Goal: Communication & Community: Answer question/provide support

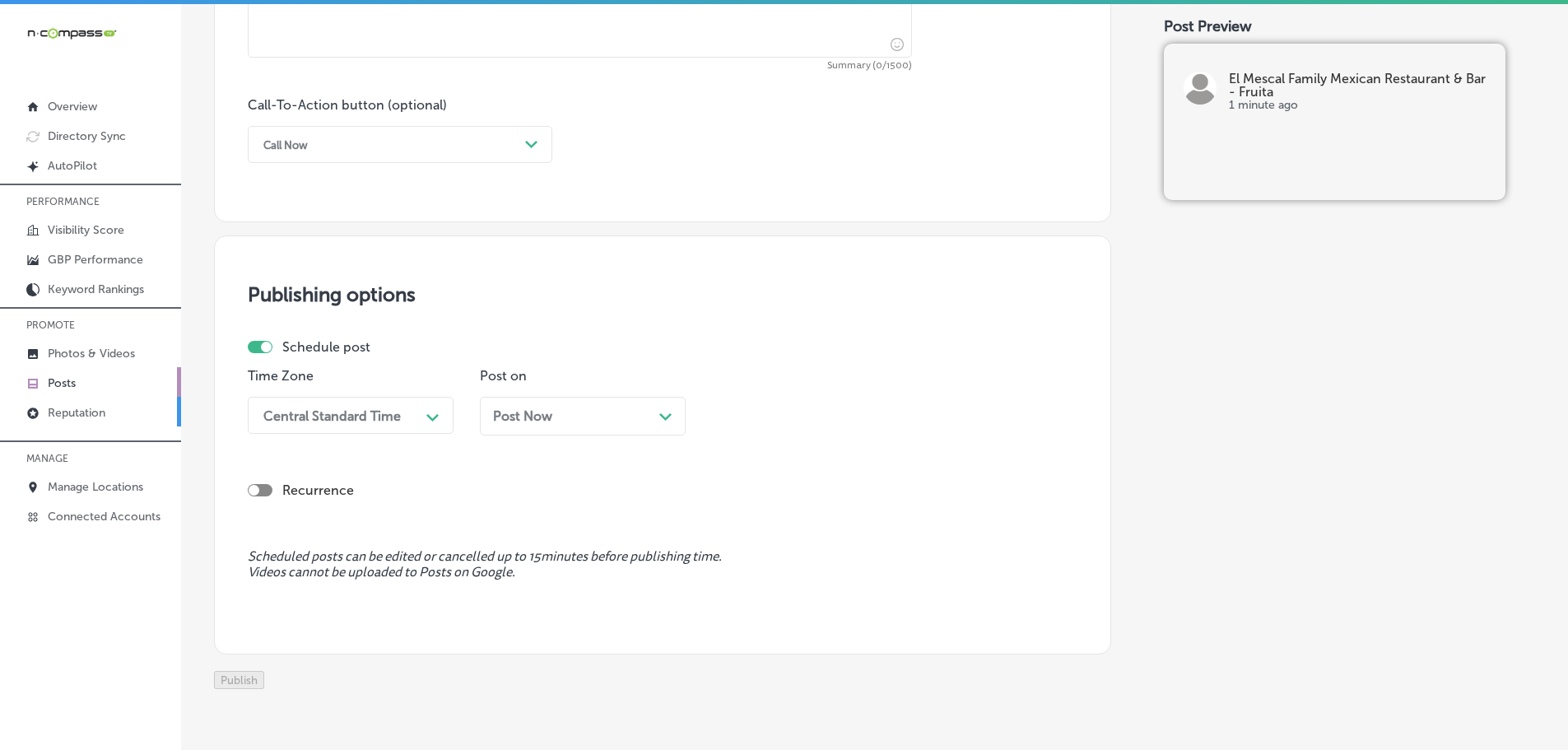
click at [85, 413] on p "Reputation" at bounding box center [77, 413] width 57 height 14
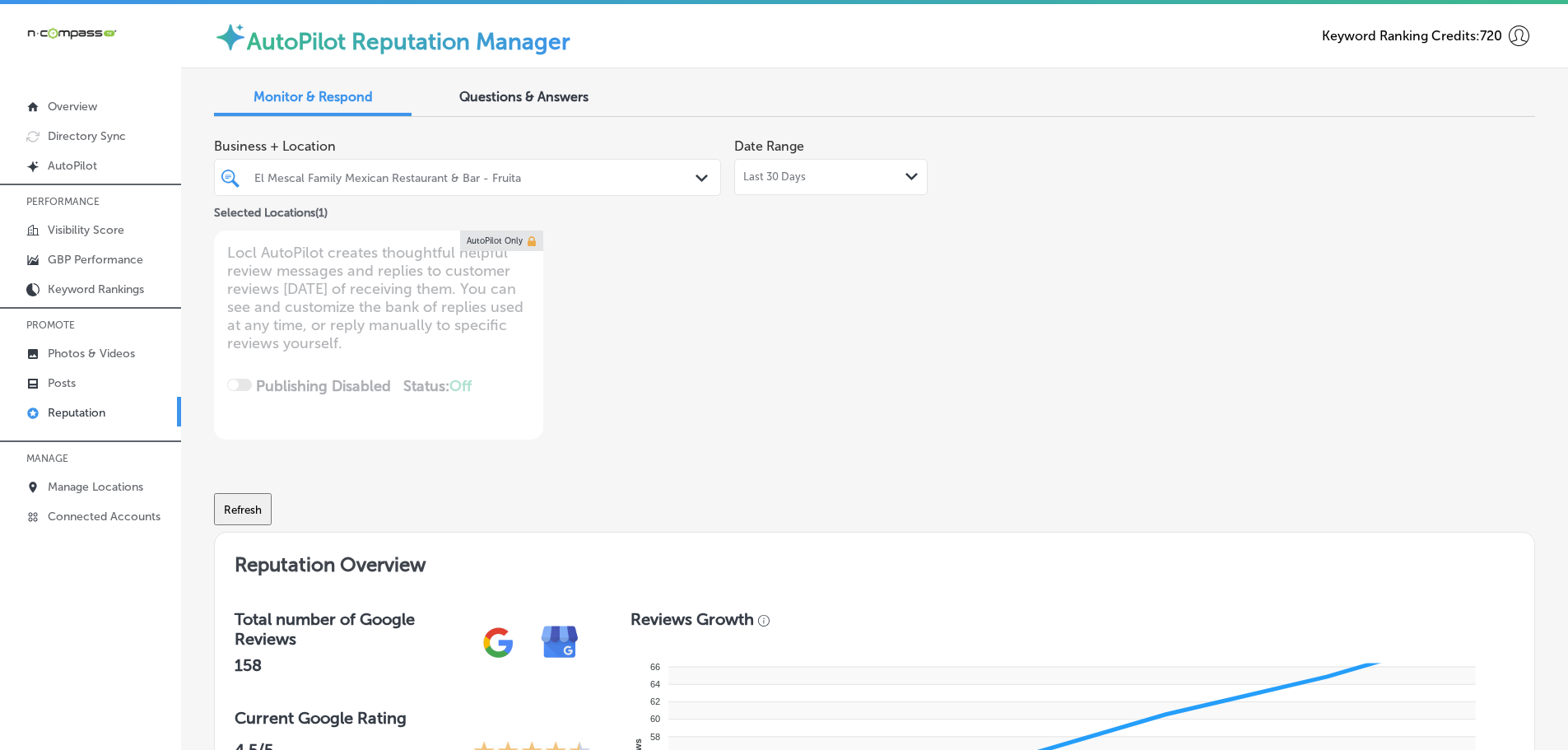
click at [696, 175] on icon "Path Created with Sketch." at bounding box center [702, 178] width 13 height 8
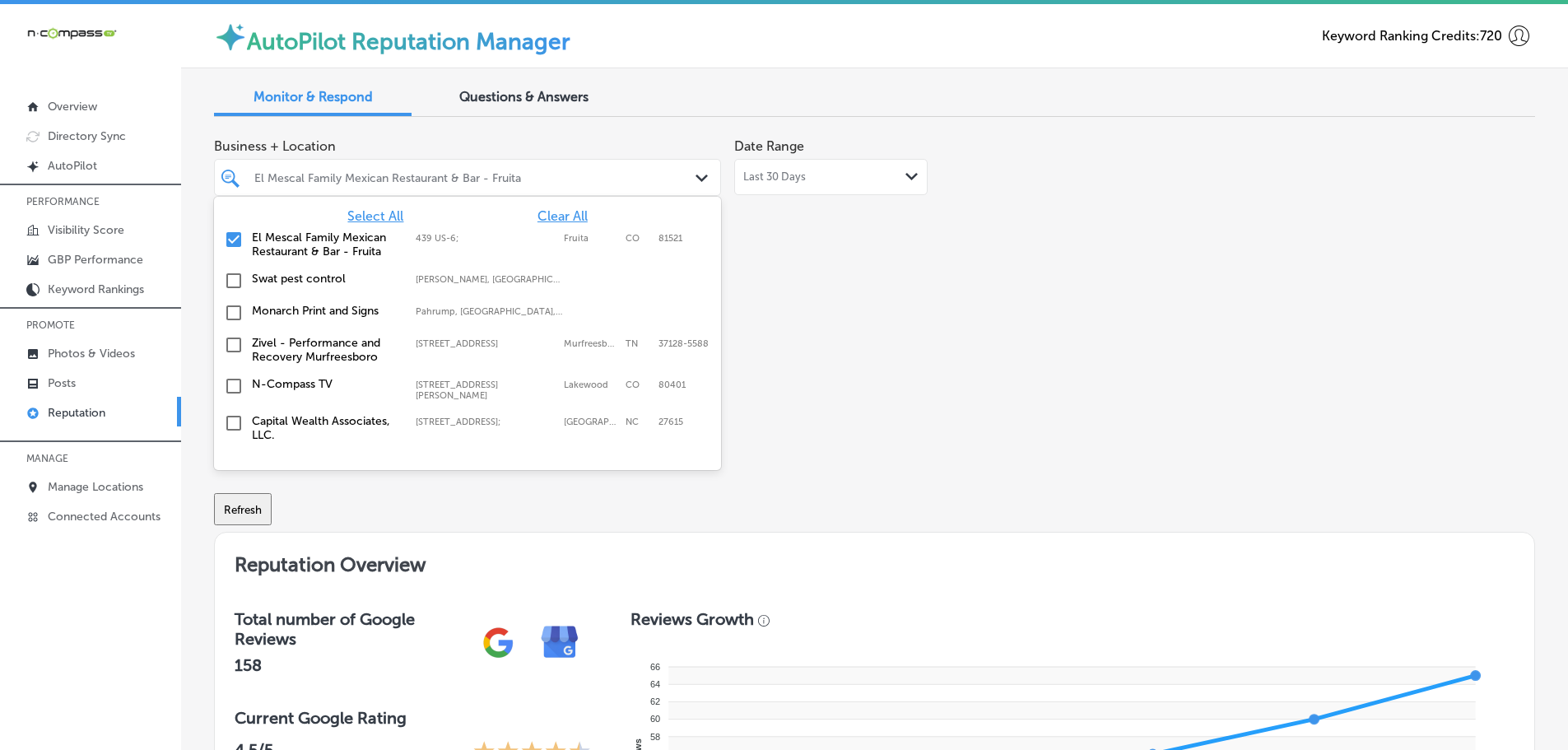
click at [373, 215] on span "Select All" at bounding box center [375, 216] width 56 height 16
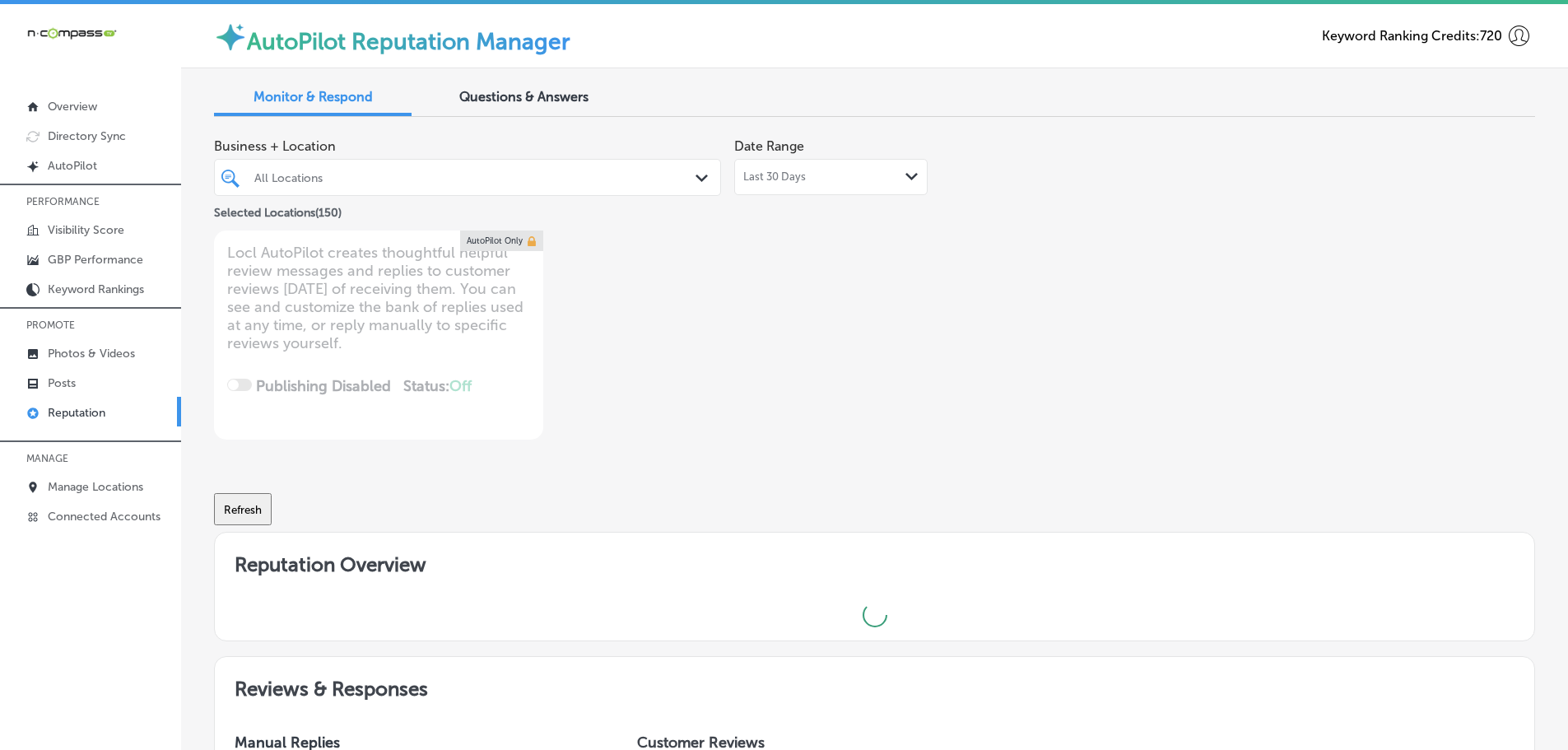
click at [966, 304] on div "Business + Location All Locations Path Created with Sketch. Selected Locations …" at bounding box center [610, 285] width 793 height 310
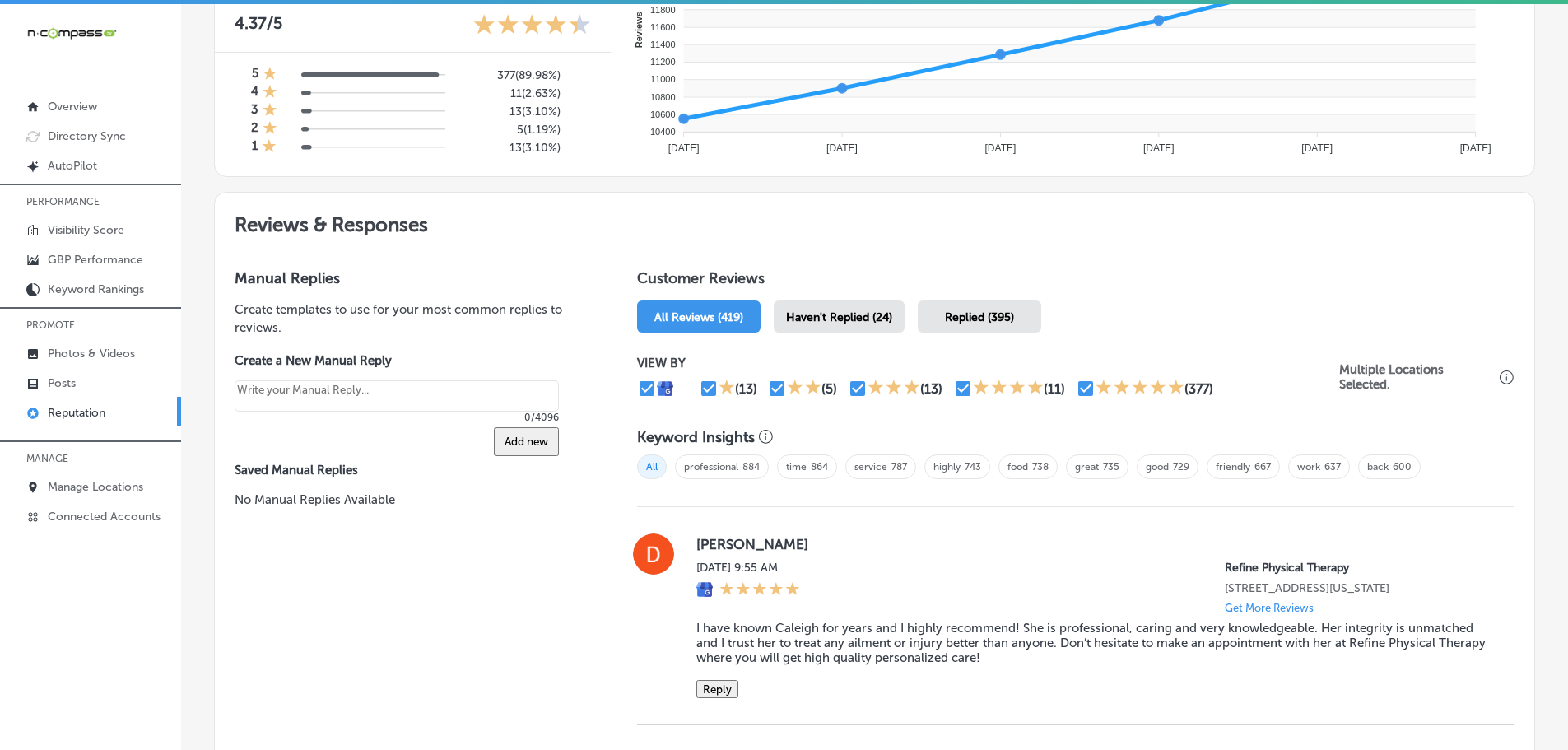
scroll to position [741, 0]
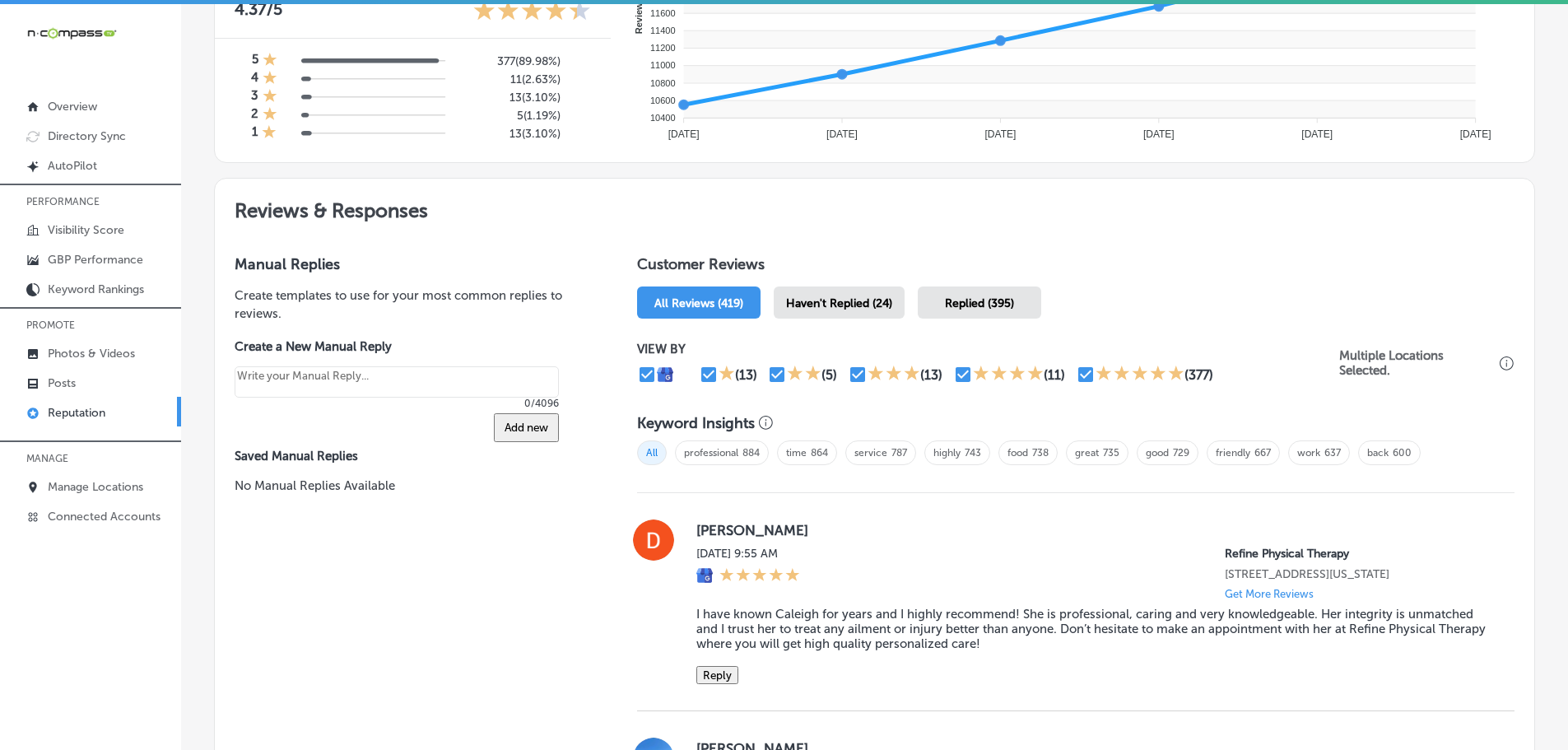
click at [867, 303] on span "Haven't Replied (24)" at bounding box center [839, 303] width 106 height 14
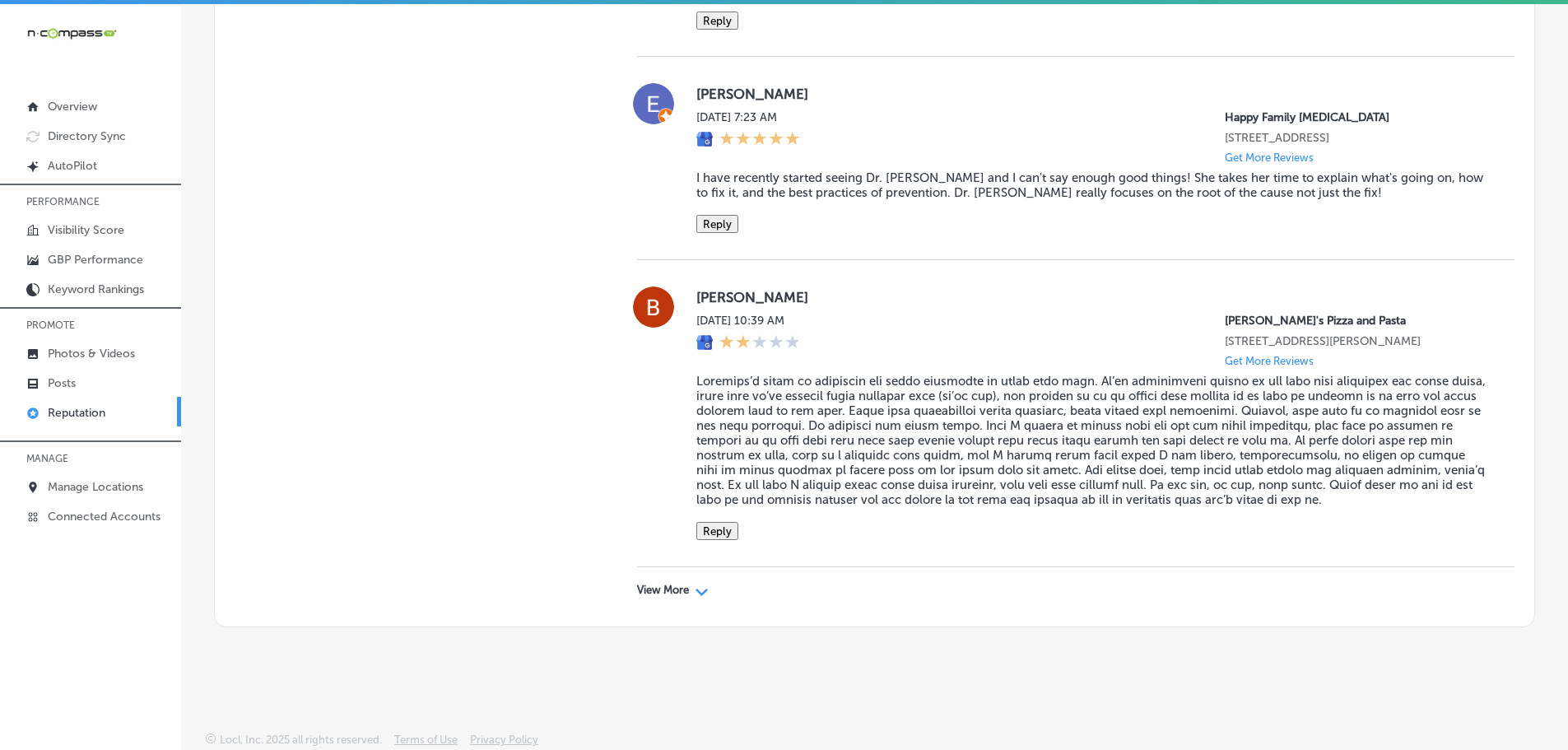
scroll to position [5141, 0]
click at [690, 595] on div "View More Path Created with Sketch." at bounding box center [673, 590] width 72 height 14
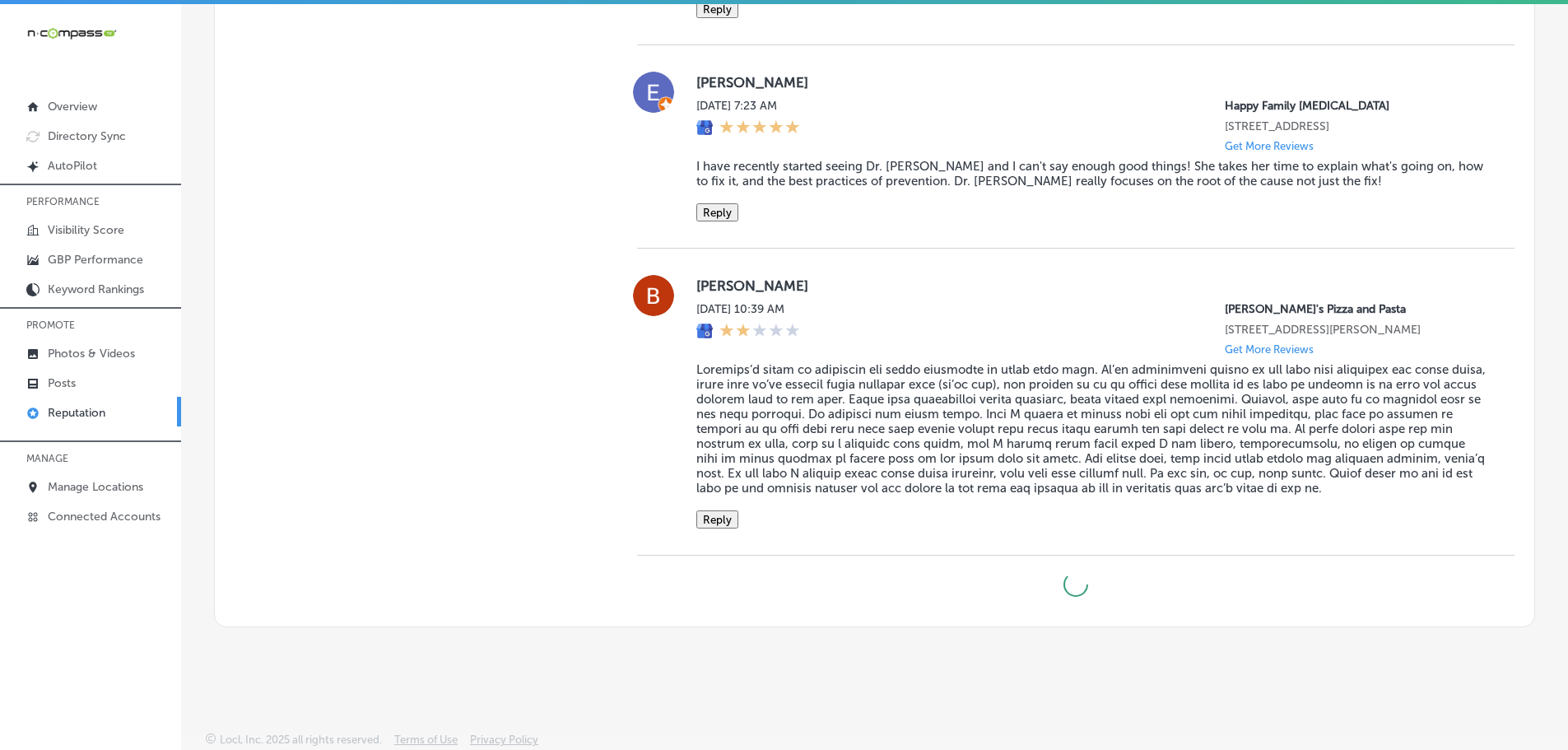
type textarea "x"
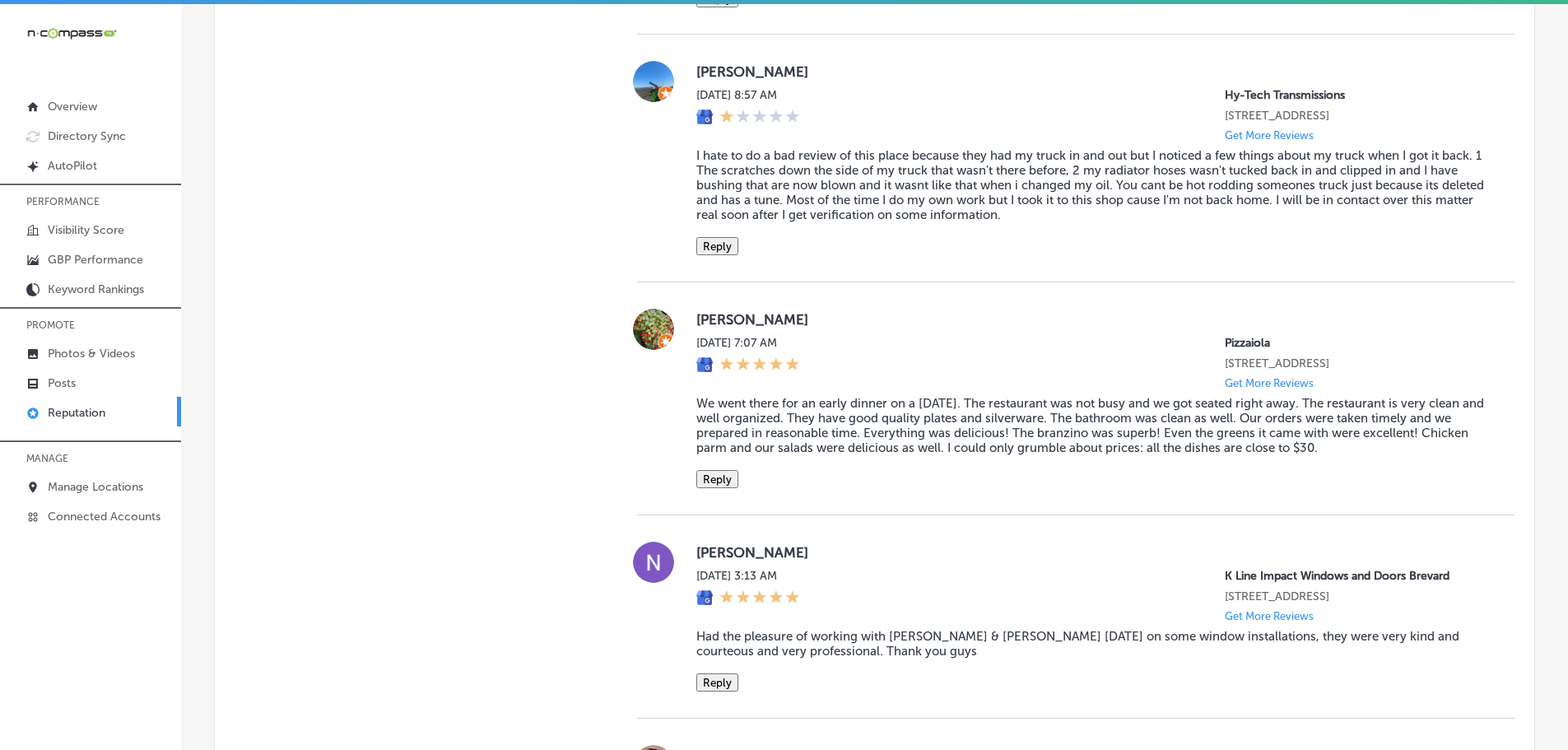
scroll to position [1419, 0]
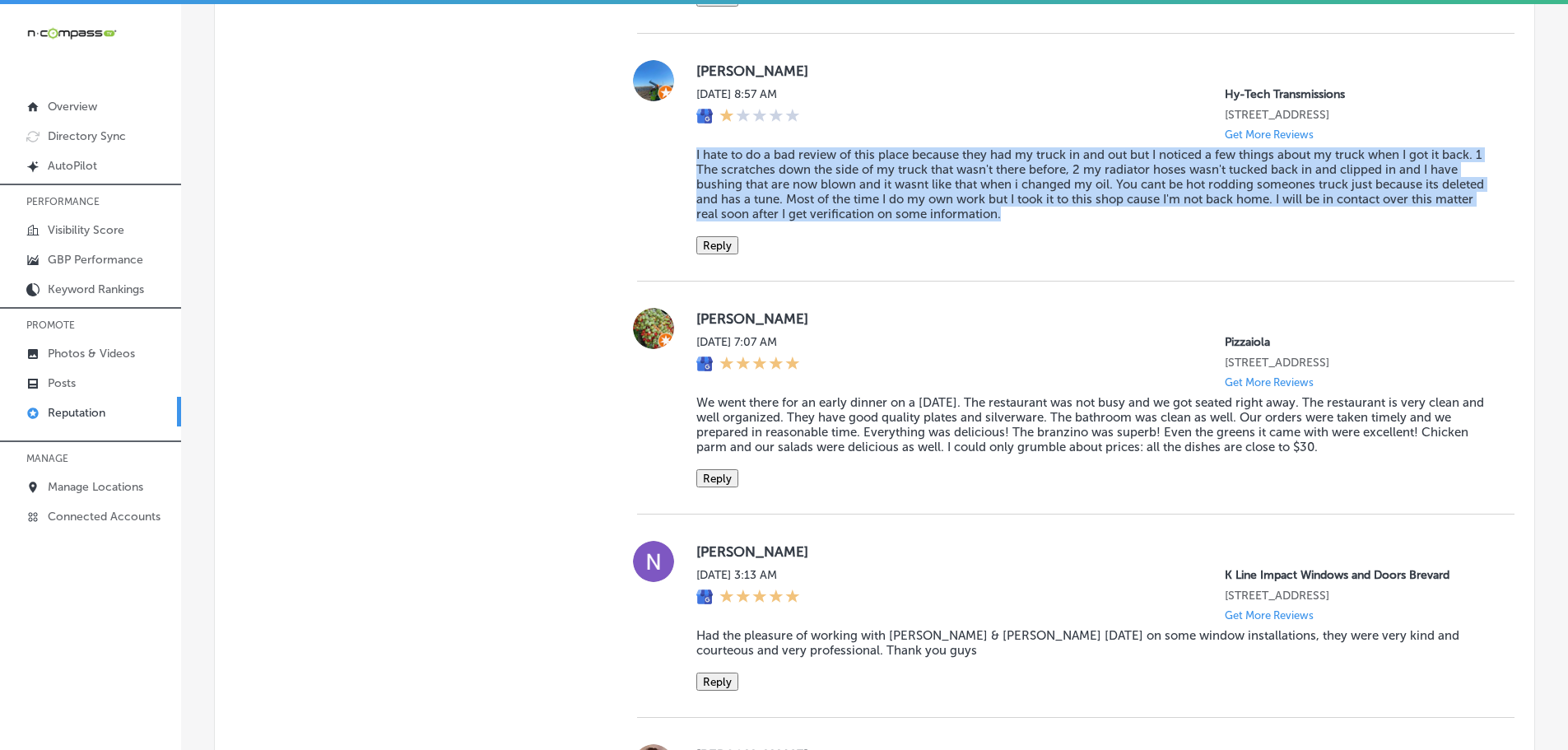
drag, startPoint x: 683, startPoint y: 171, endPoint x: 1138, endPoint y: 236, distance: 459.6
click at [1138, 236] on div "[PERSON_NAME] [DATE] 8:57 AM Hy-Tech Transmissions [STREET_ADDRESS] Get More Re…" at bounding box center [1076, 157] width 877 height 194
copy blockquote "I hate to do a bad review of this place because they had my truck in and out bu…"
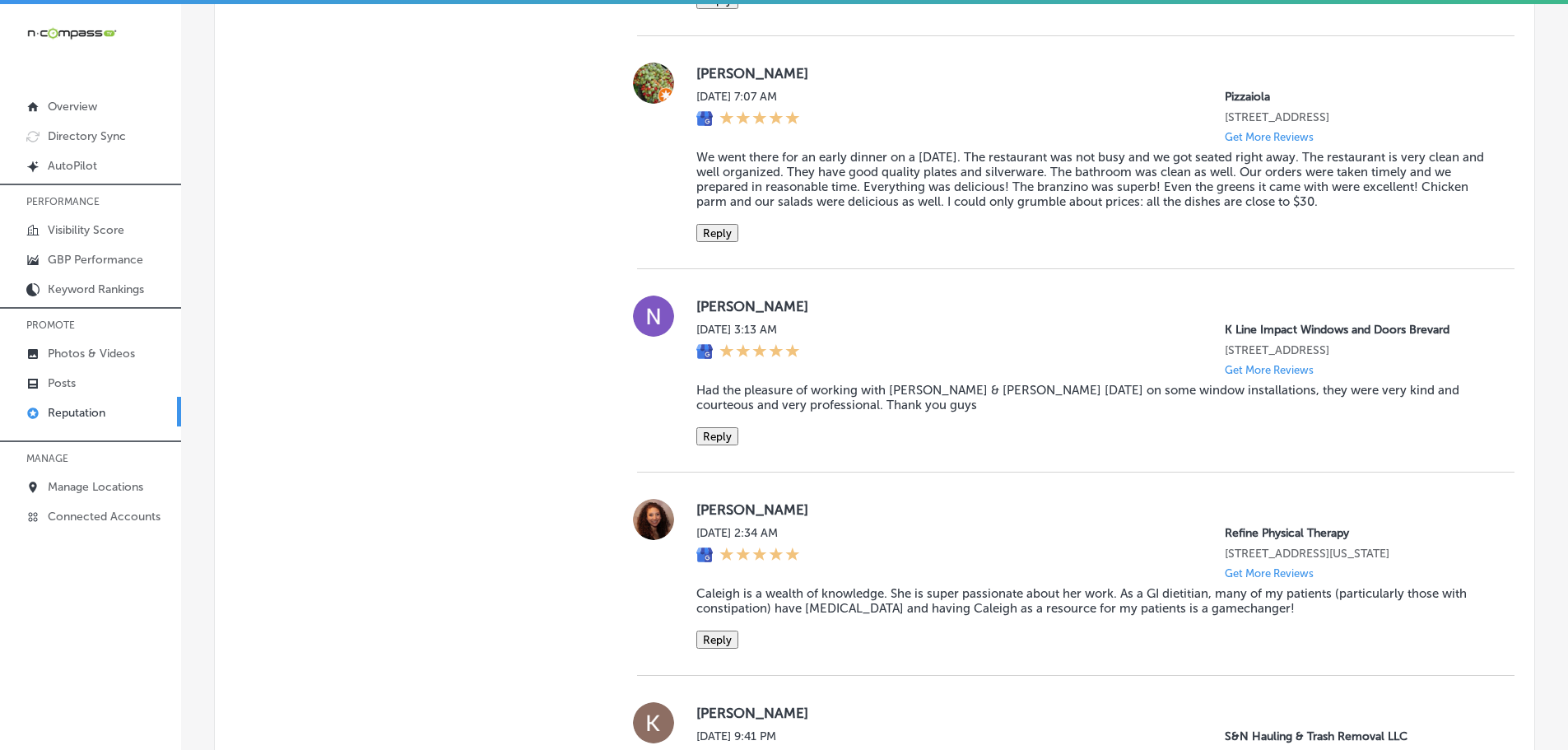
scroll to position [1666, 0]
click at [677, 175] on div "[PERSON_NAME] [DATE] 7:07 AM Pizzaiola [STREET_ADDRESS] Get More Reviews We wen…" at bounding box center [1076, 150] width 877 height 180
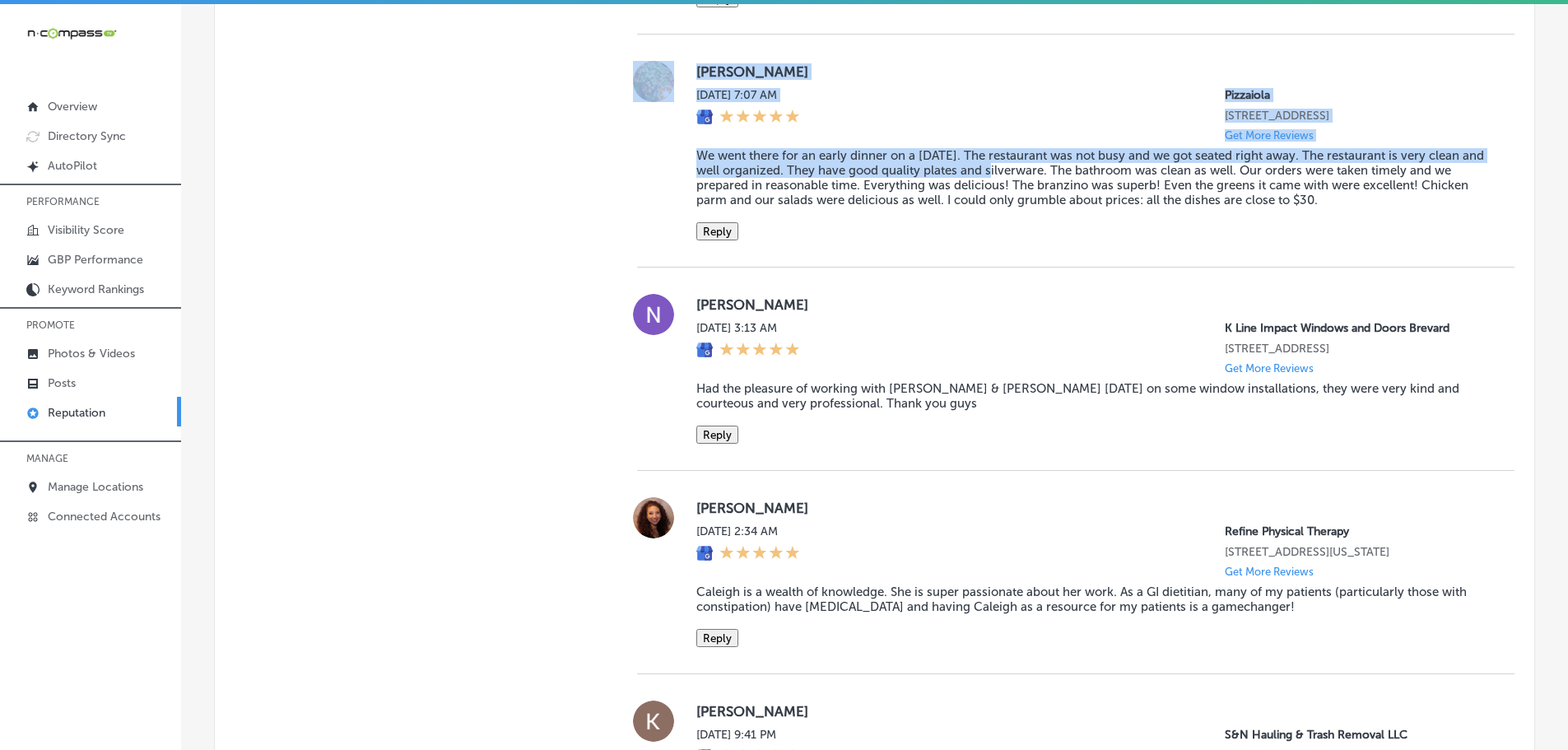
drag, startPoint x: 677, startPoint y: 177, endPoint x: 699, endPoint y: 227, distance: 54.6
click at [1000, 203] on div "[PERSON_NAME] [DATE] 7:07 AM Pizzaiola [STREET_ADDRESS] Get More Reviews We wen…" at bounding box center [1076, 150] width 877 height 180
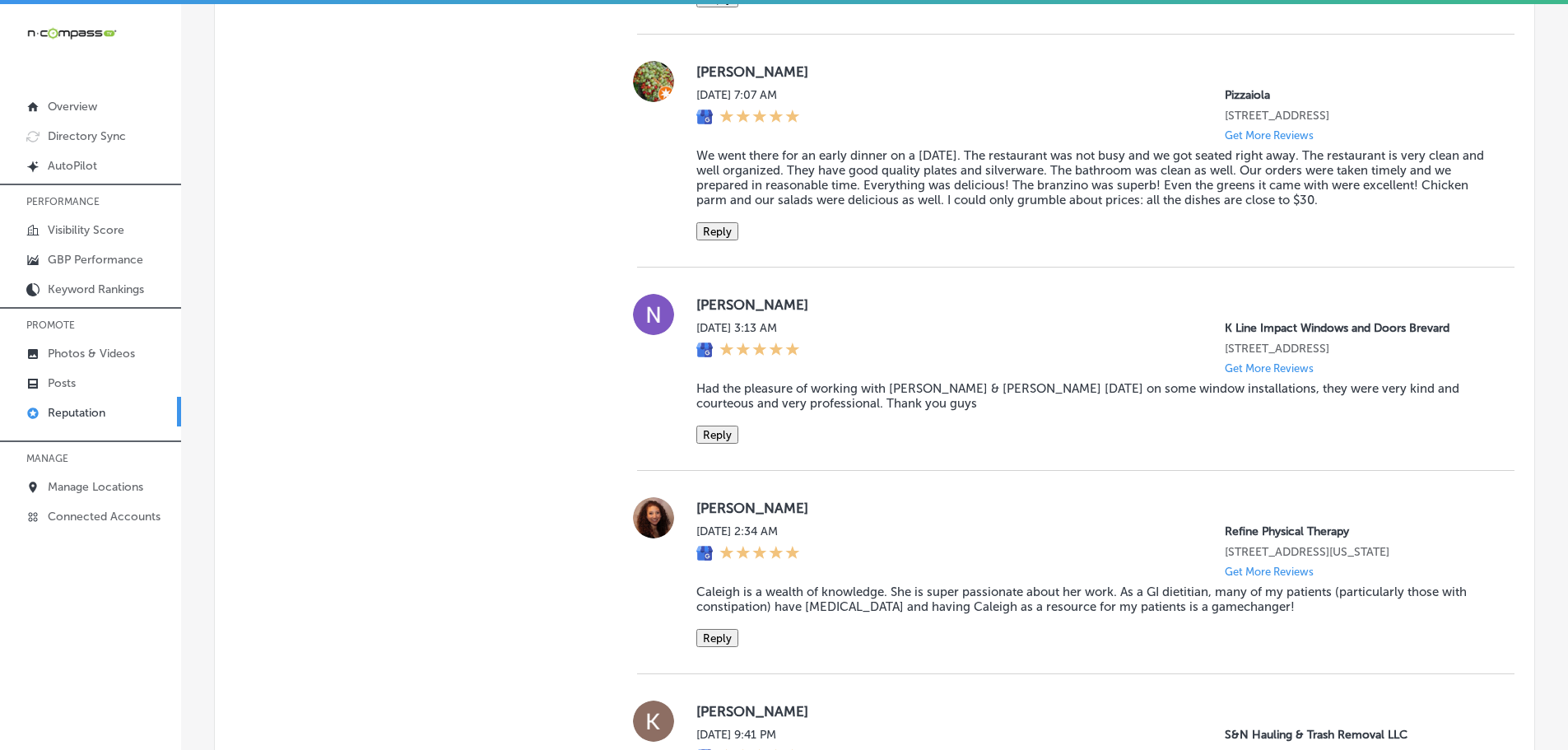
click at [685, 225] on div "[PERSON_NAME] [DATE] 7:07 AM Pizzaiola [STREET_ADDRESS] Get More Reviews We wen…" at bounding box center [1076, 150] width 877 height 180
drag, startPoint x: 685, startPoint y: 185, endPoint x: 1359, endPoint y: 238, distance: 676.1
click at [1359, 238] on div "[PERSON_NAME] [DATE] 7:07 AM Pizzaiola [STREET_ADDRESS] Get More Reviews We wen…" at bounding box center [1076, 150] width 877 height 180
copy blockquote "We went there for an early dinner on a [DATE]. The restaurant was not busy and …"
click at [709, 241] on button "Reply" at bounding box center [718, 231] width 42 height 18
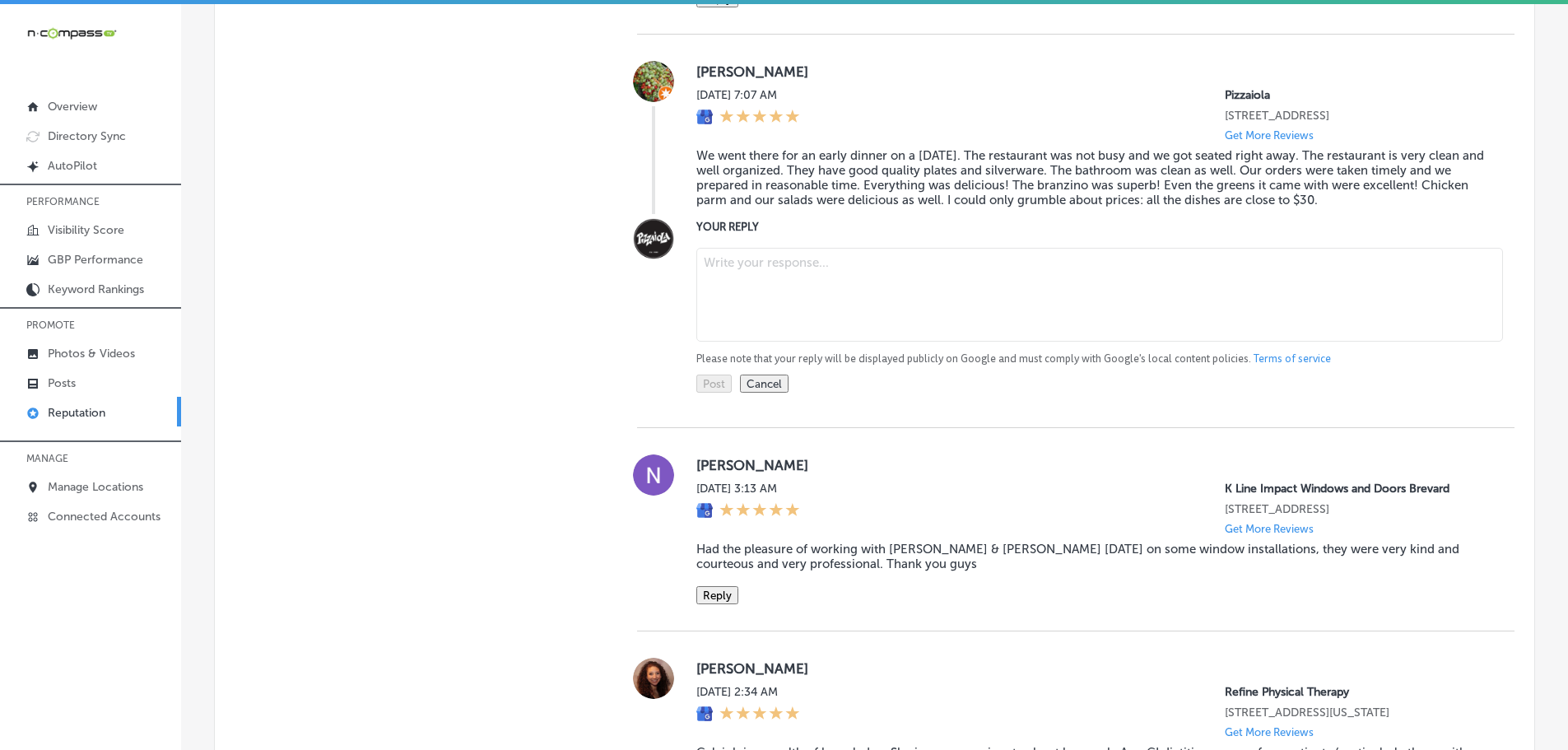
click at [776, 302] on textarea at bounding box center [1099, 294] width 806 height 94
paste textarea "Thank you for the wonderful review! We’re so happy you enjoyed your early dinne…"
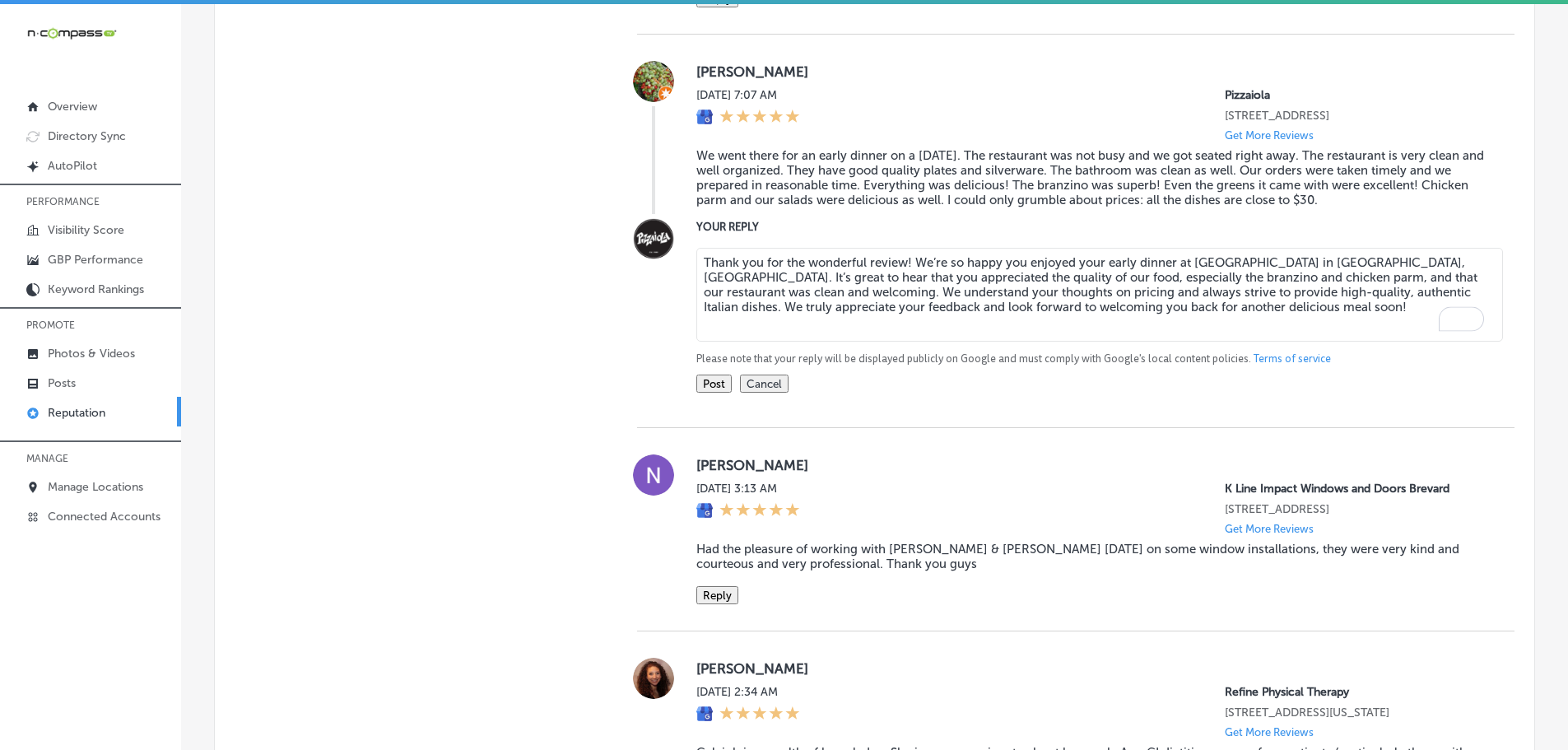
click at [899, 291] on textarea "Thank you for the wonderful review! We’re so happy you enjoyed your early dinne…" at bounding box center [1099, 294] width 806 height 94
type textarea "Thank you for the wonderful review, [PERSON_NAME]! We’re so happy you enjoyed y…"
click at [705, 393] on button "Post" at bounding box center [714, 383] width 35 height 18
type textarea "x"
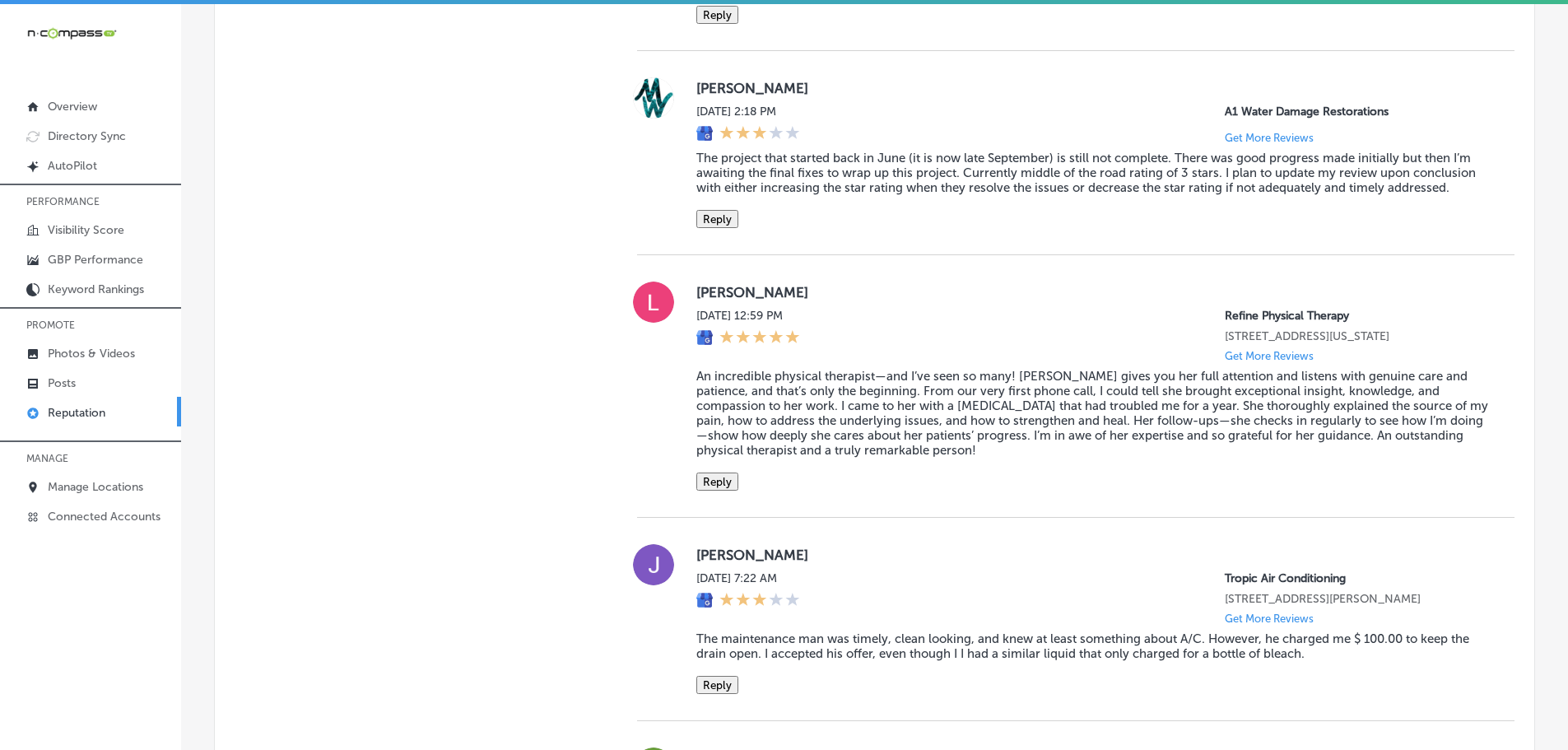
scroll to position [2242, 0]
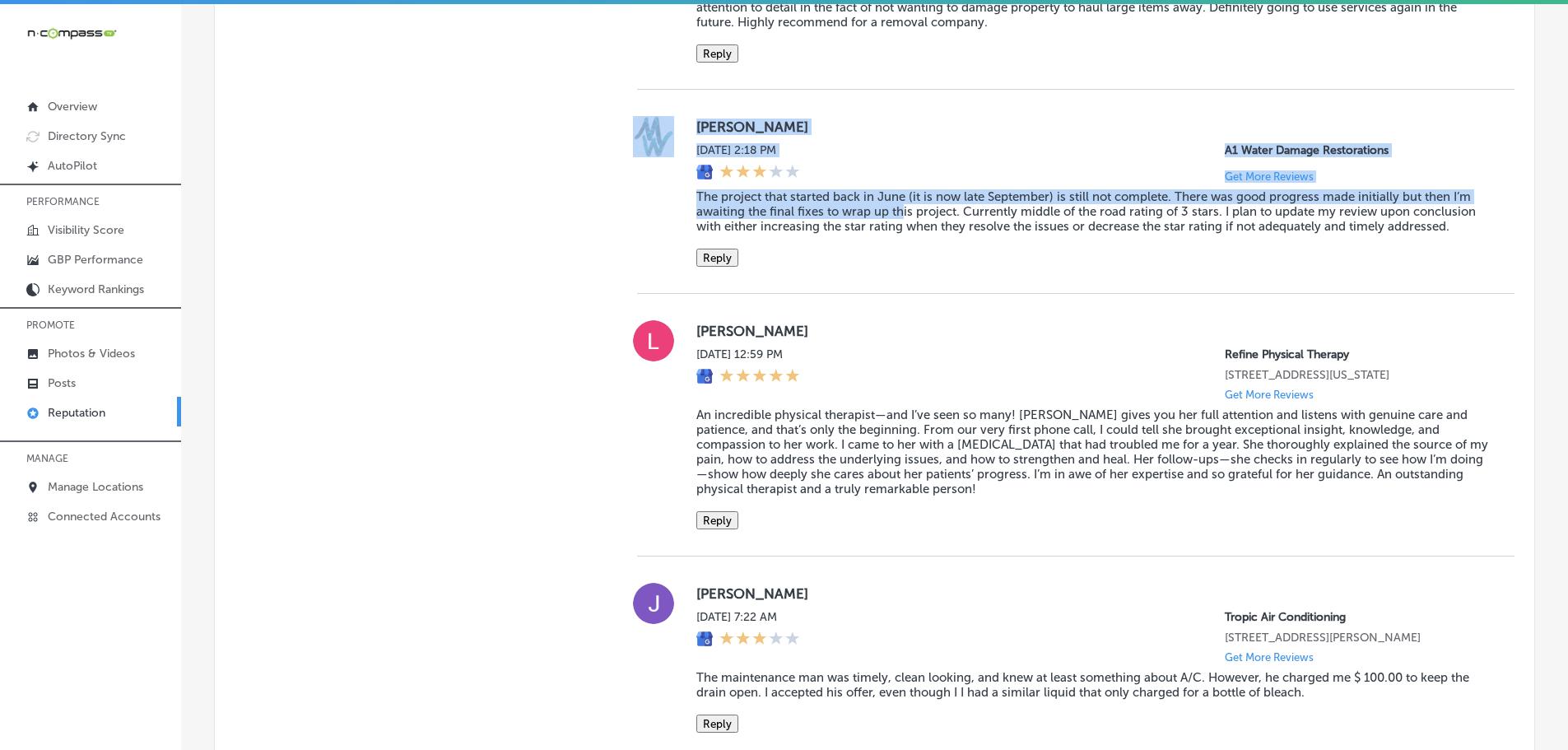
drag, startPoint x: 681, startPoint y: 258, endPoint x: 900, endPoint y: 266, distance: 219.1
click at [900, 266] on div "[PERSON_NAME] [DATE] 2:18 PM A1 Water Damage Restorations Get More Reviews The …" at bounding box center [1076, 191] width 877 height 150
click at [687, 257] on div "[PERSON_NAME] [DATE] 2:18 PM A1 Water Damage Restorations Get More Reviews The …" at bounding box center [1076, 191] width 877 height 150
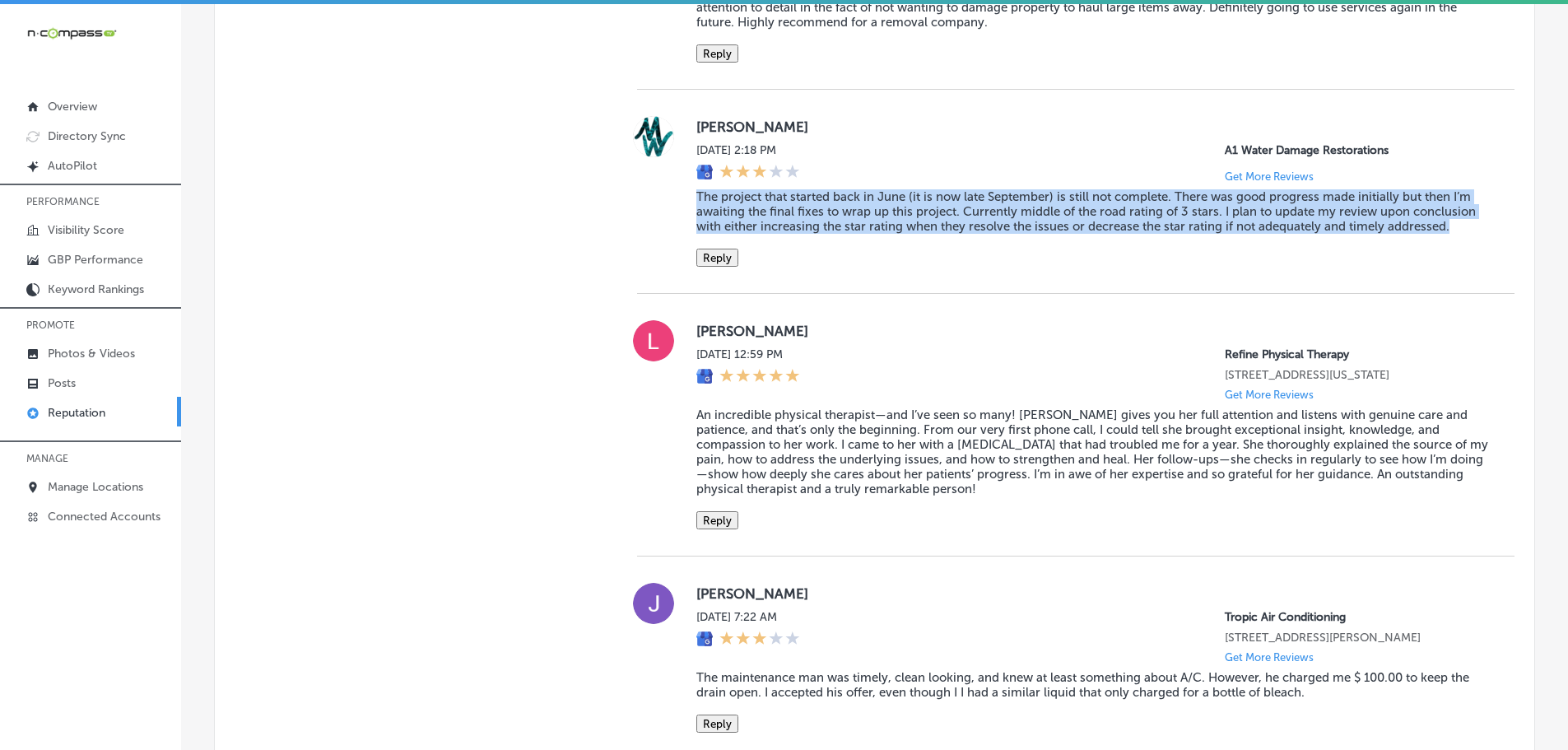
drag, startPoint x: 686, startPoint y: 259, endPoint x: 1462, endPoint y: 296, distance: 776.9
click at [1462, 267] on div "[PERSON_NAME] [DATE] 2:18 PM A1 Water Damage Restorations Get More Reviews The …" at bounding box center [1076, 191] width 877 height 150
copy blockquote "The project that started back in June (it is now late September) is still not c…"
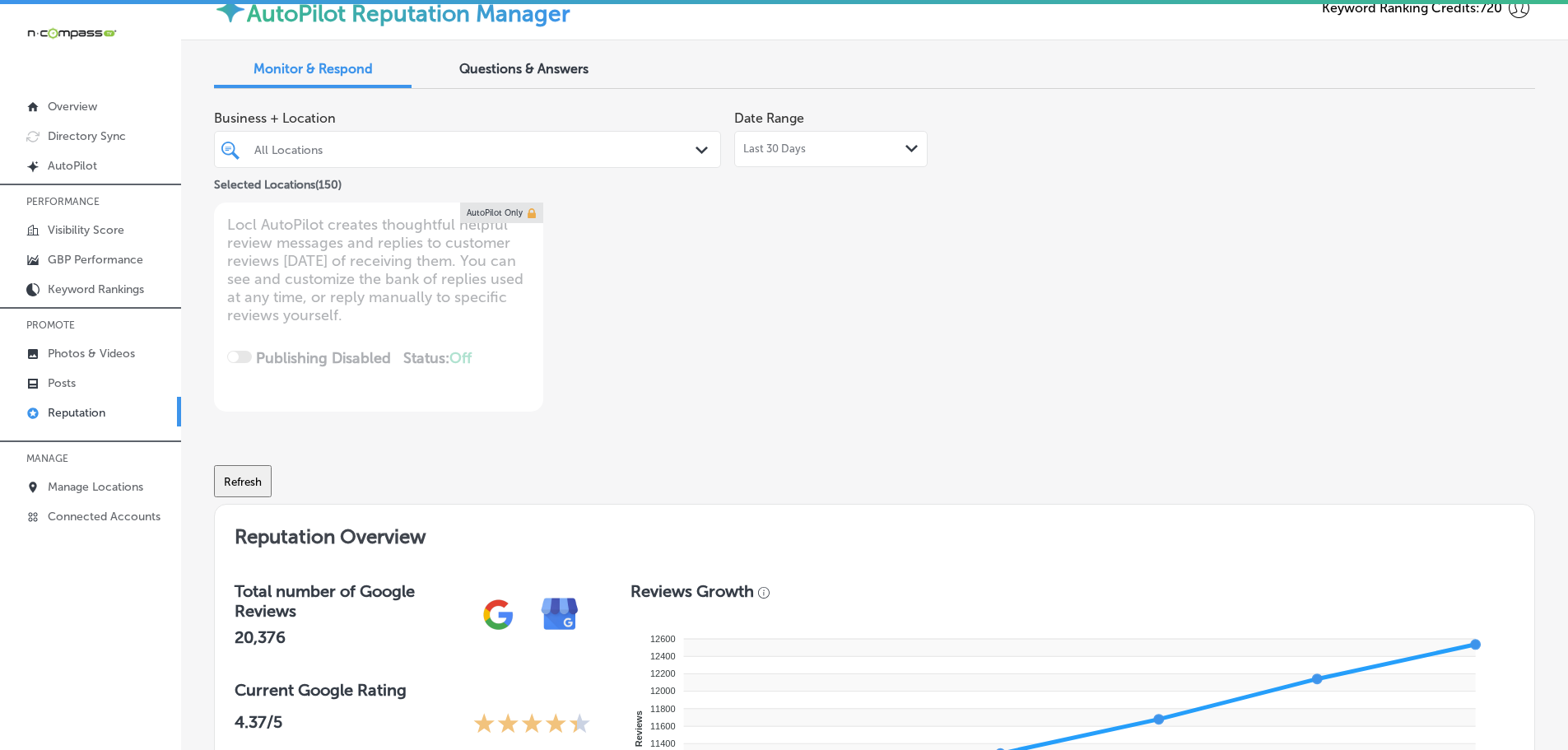
scroll to position [0, 0]
